Goal: Entertainment & Leisure: Consume media (video, audio)

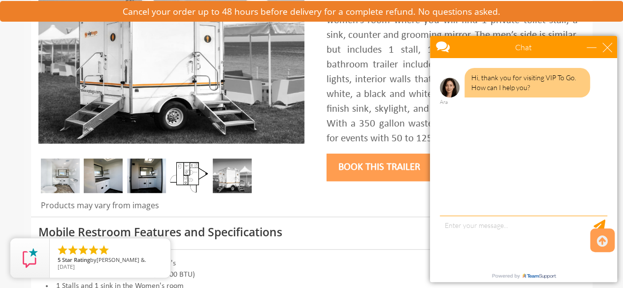
scroll to position [246, 0]
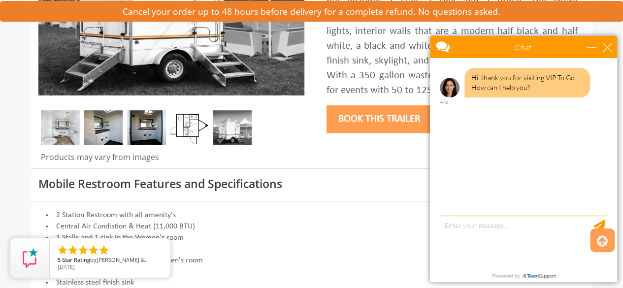
click at [65, 139] on img at bounding box center [60, 127] width 39 height 34
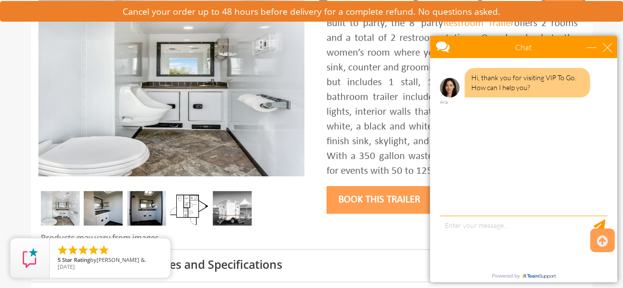
scroll to position [148, 0]
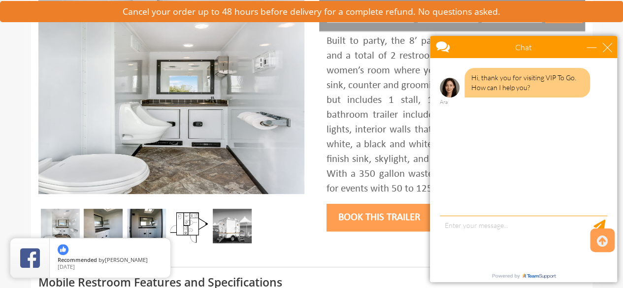
click at [99, 218] on img at bounding box center [103, 226] width 39 height 34
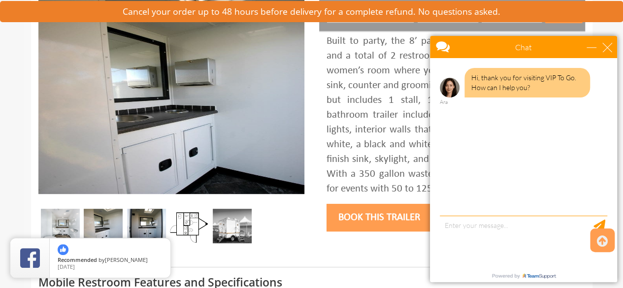
click at [141, 225] on img at bounding box center [146, 226] width 39 height 34
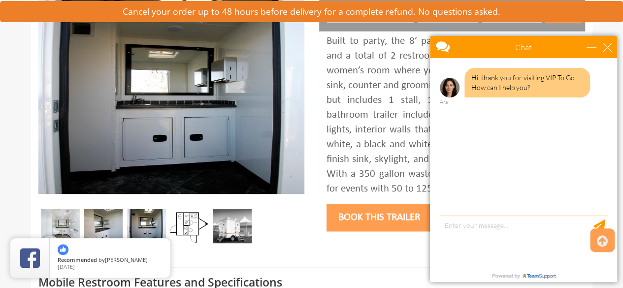
click at [182, 220] on img at bounding box center [189, 226] width 39 height 34
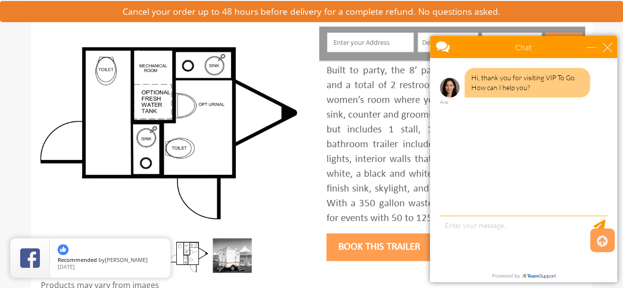
scroll to position [98, 0]
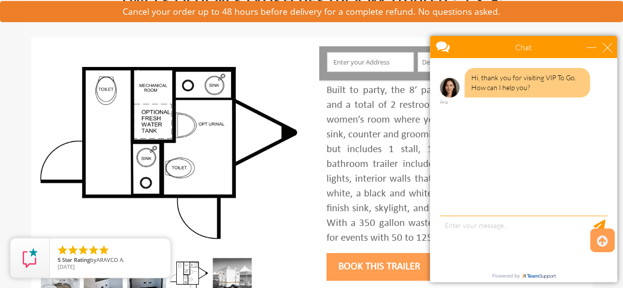
click at [236, 266] on img at bounding box center [232, 275] width 39 height 34
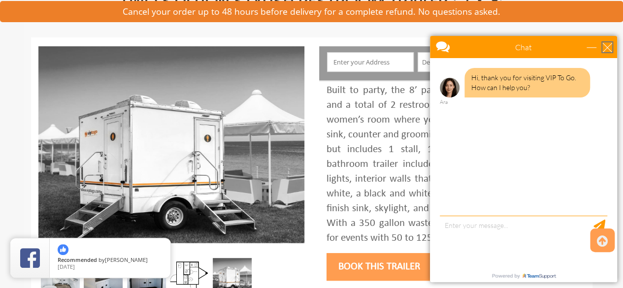
click at [607, 50] on div "close" at bounding box center [607, 47] width 10 height 10
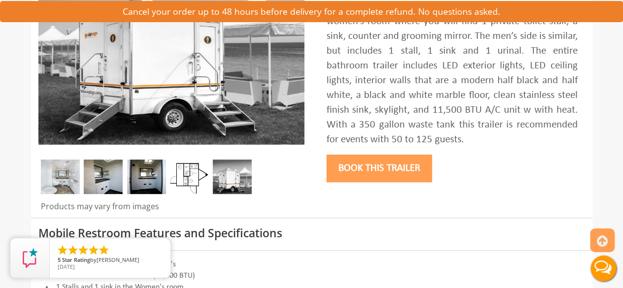
scroll to position [0, 0]
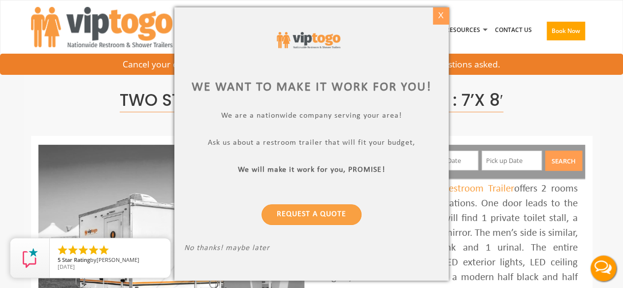
click at [439, 16] on div "X" at bounding box center [440, 15] width 15 height 17
